Goal: Task Accomplishment & Management: Manage account settings

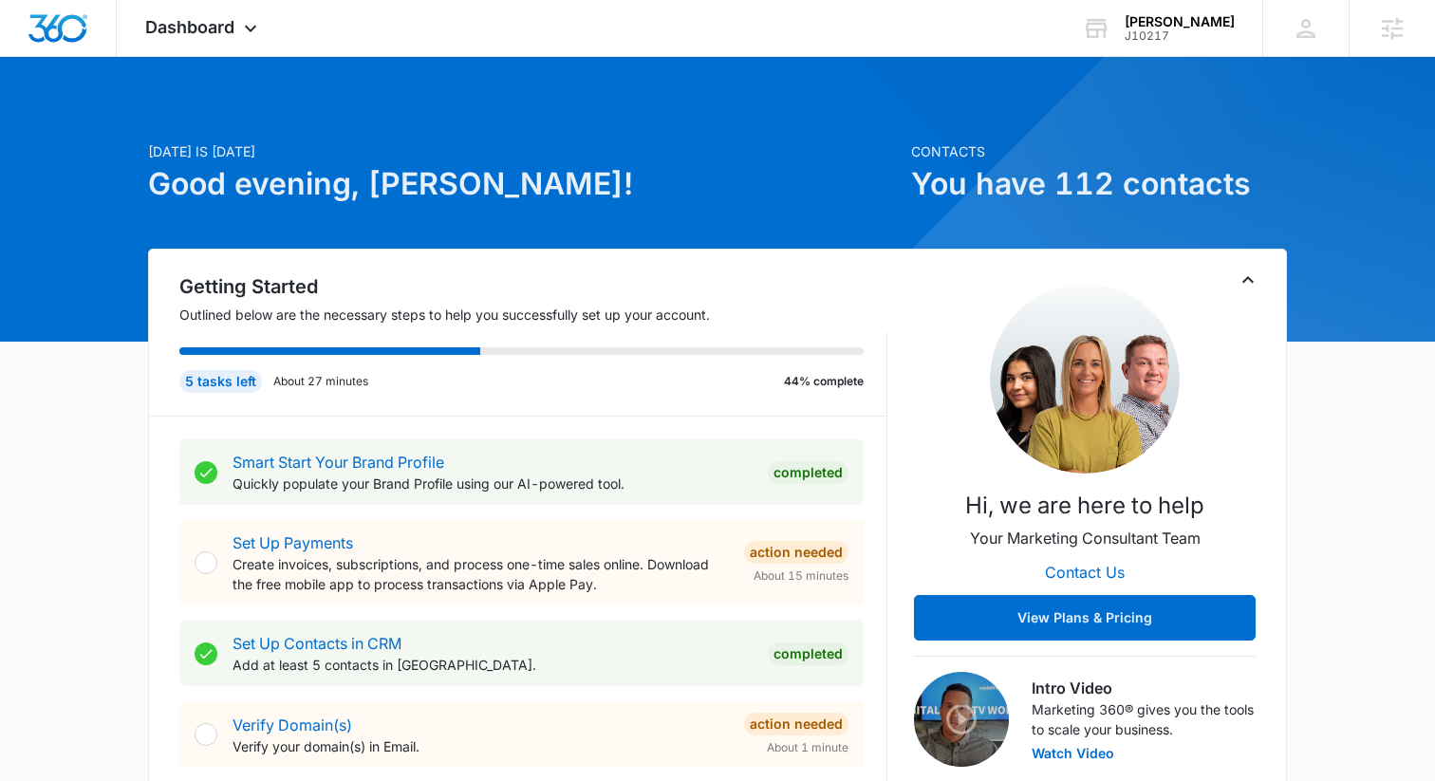
scroll to position [36, 0]
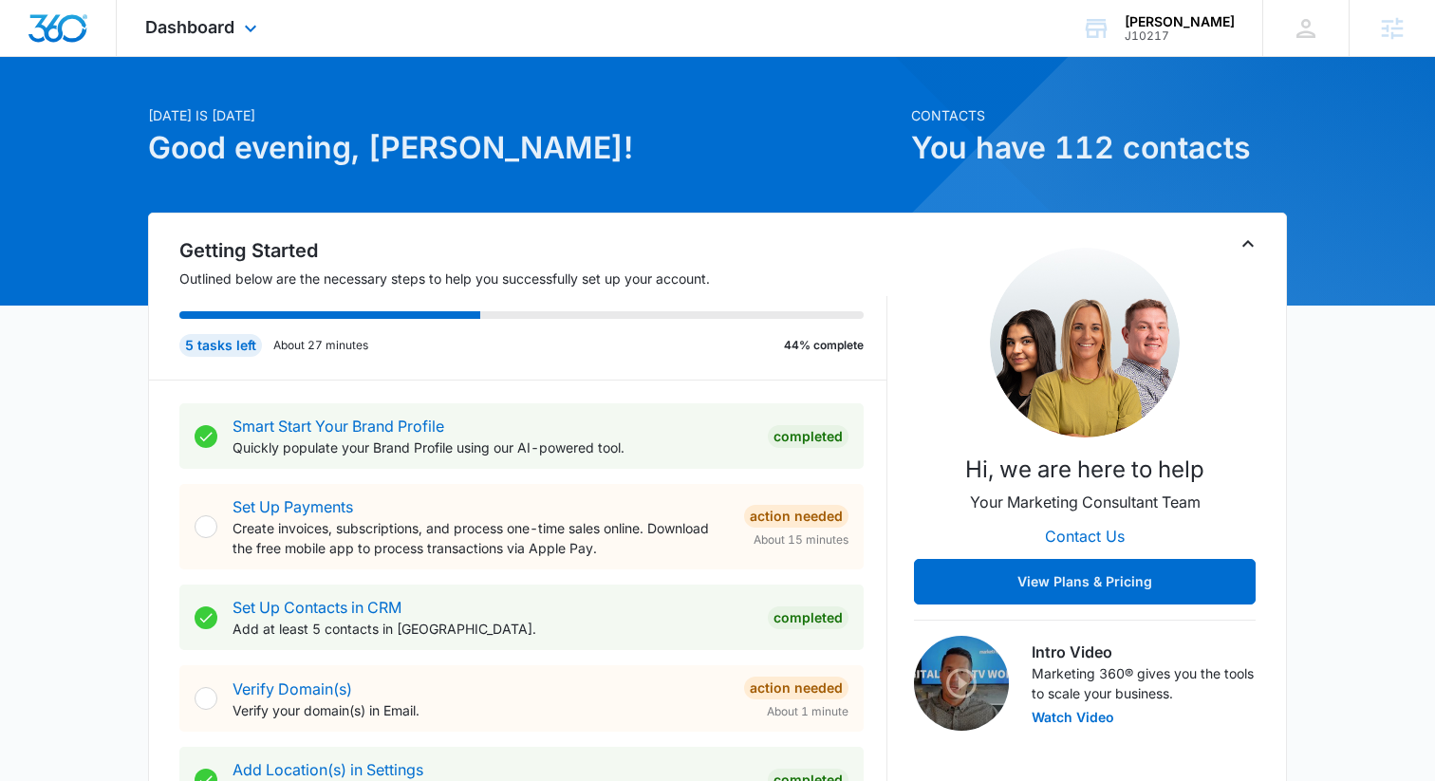
click at [232, 44] on div "Dashboard Apps Reputation Websites Forms CRM Email Social Shop Content Ads Inte…" at bounding box center [204, 28] width 174 height 56
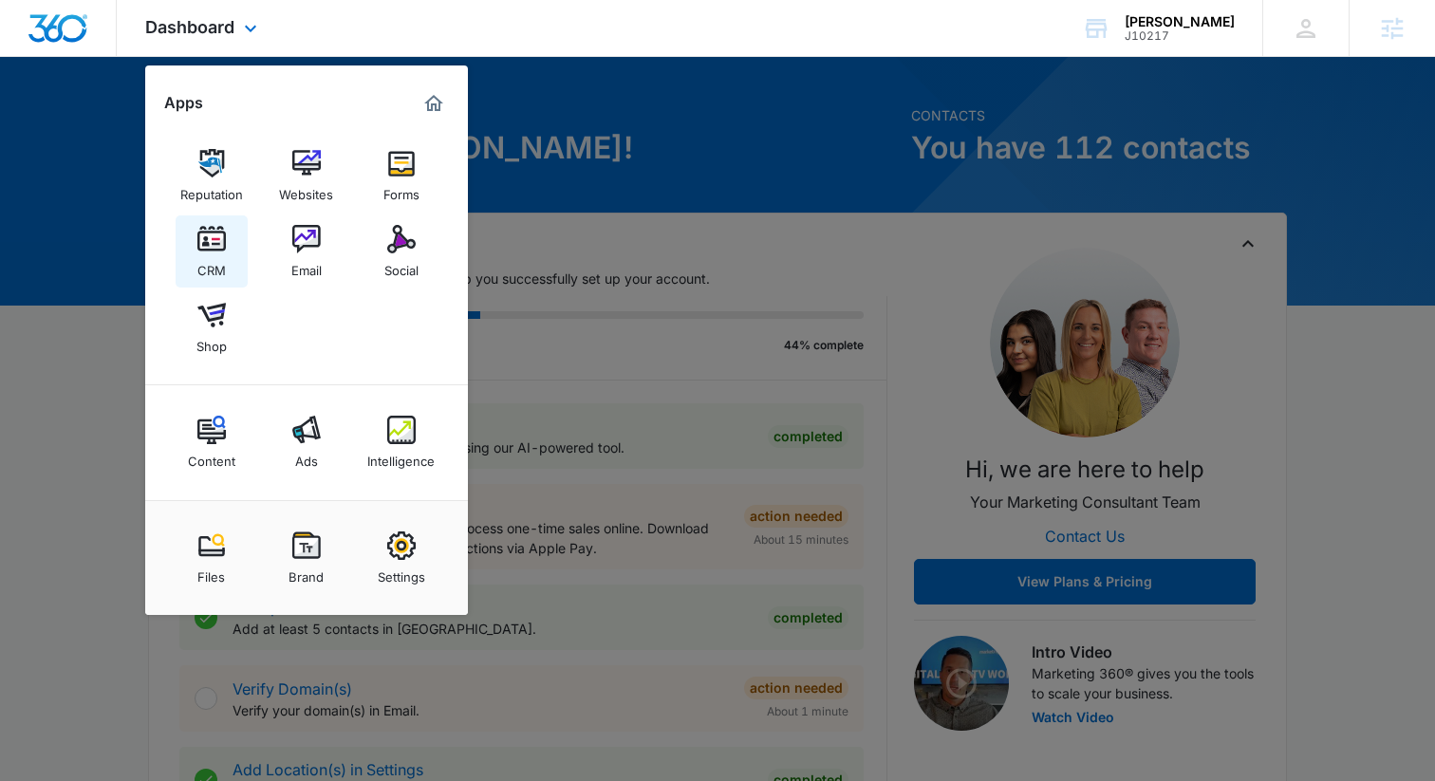
click at [219, 250] on img at bounding box center [211, 239] width 28 height 28
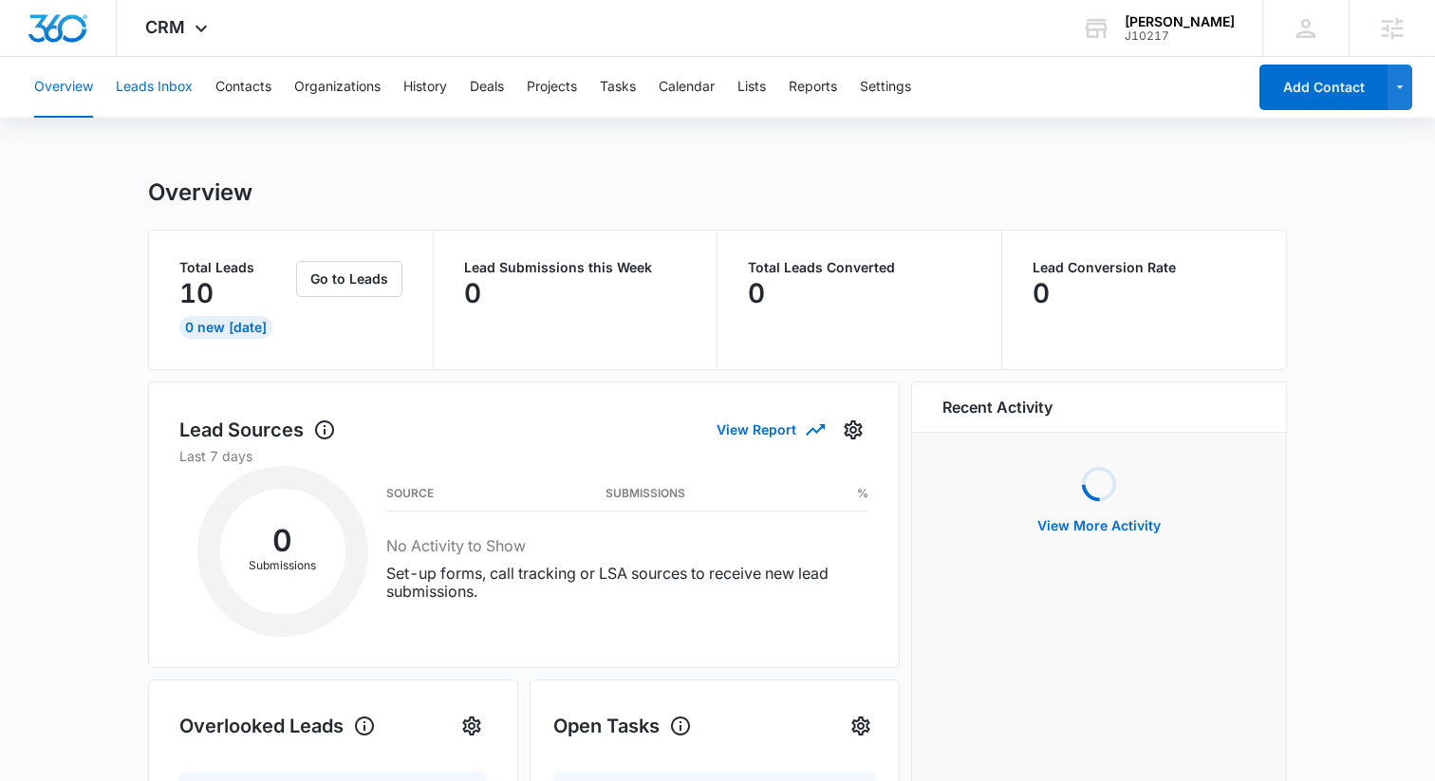
click at [184, 83] on button "Leads Inbox" at bounding box center [154, 87] width 77 height 61
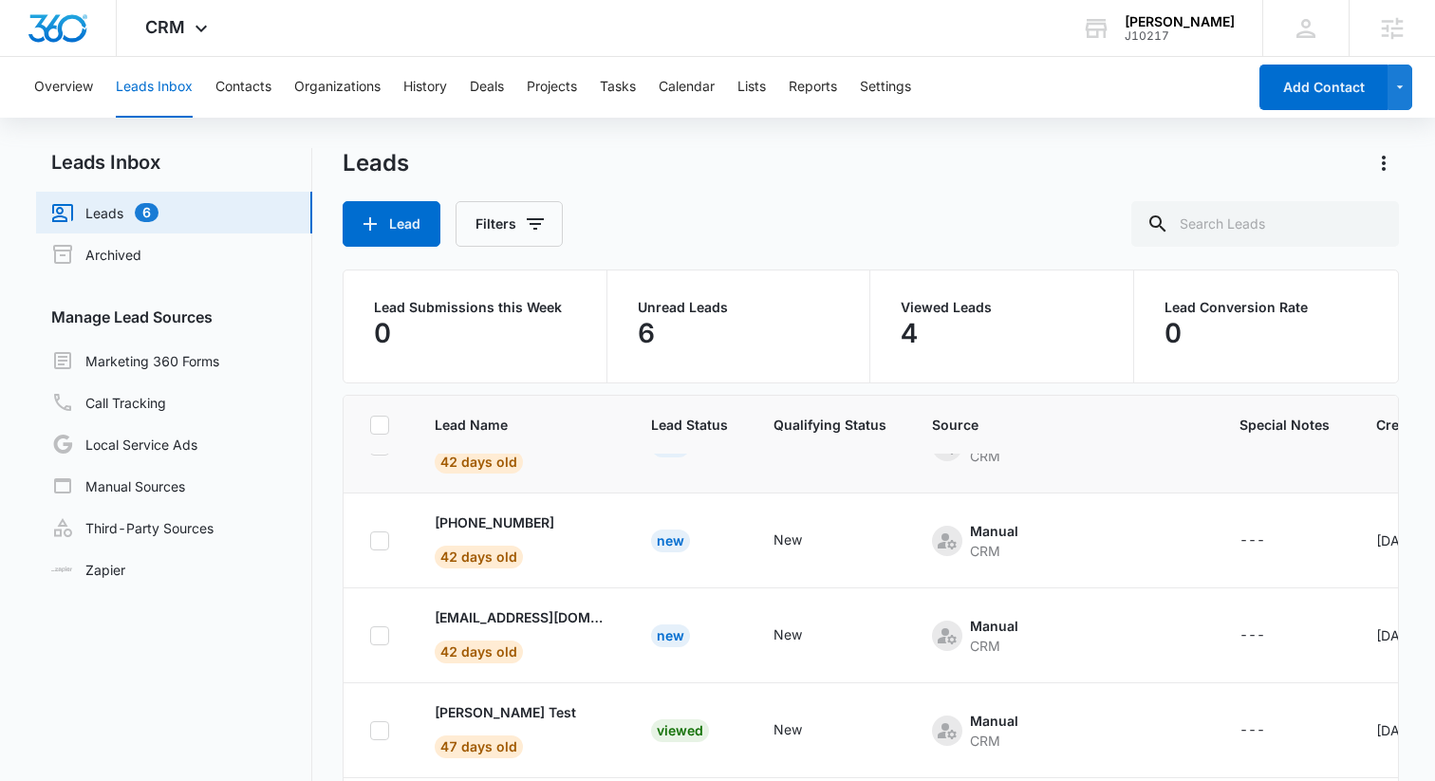
scroll to position [0, 5]
